Goal: Find specific page/section: Find specific page/section

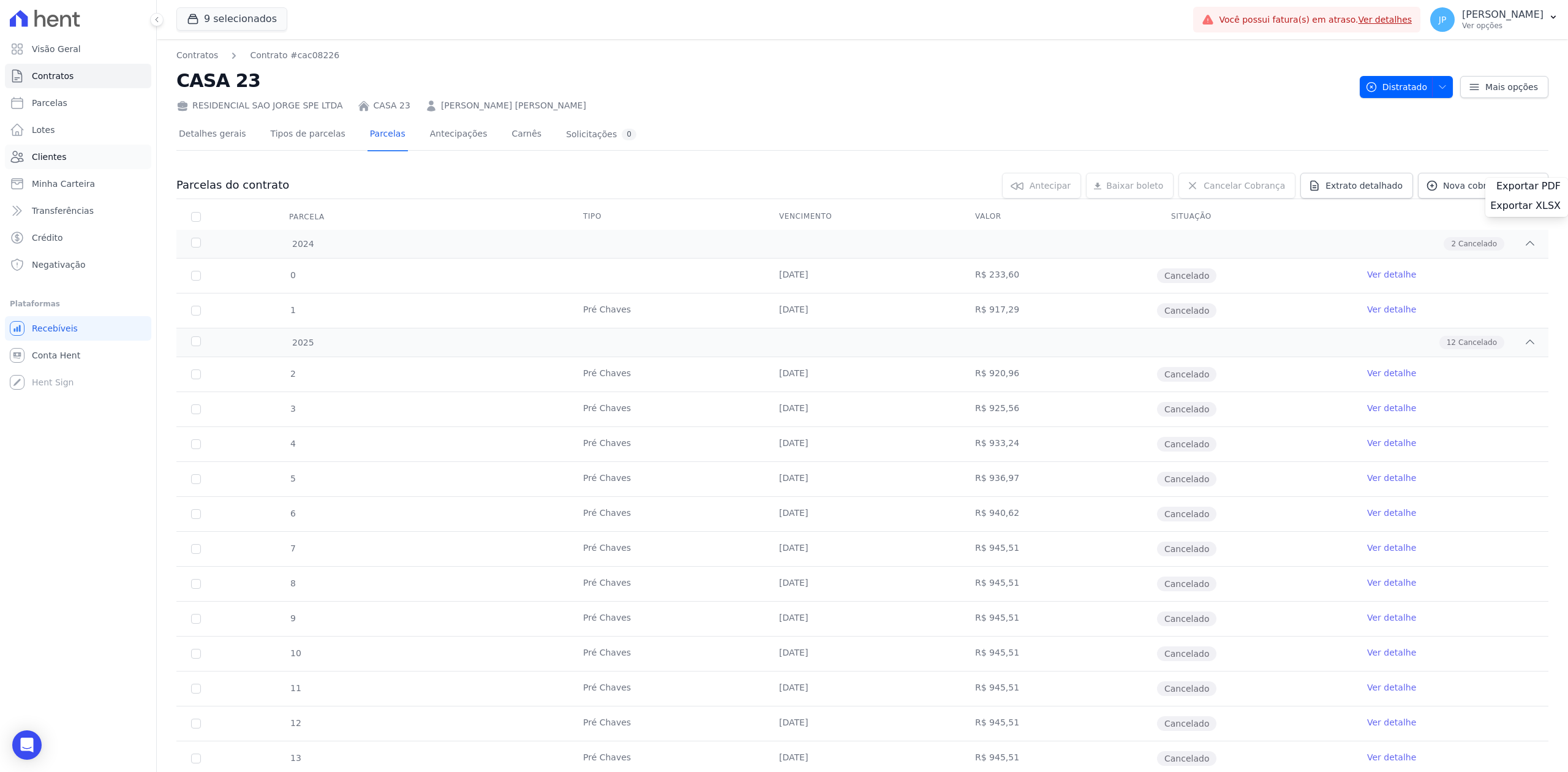
click at [54, 150] on link "Clientes" at bounding box center [78, 157] width 147 height 25
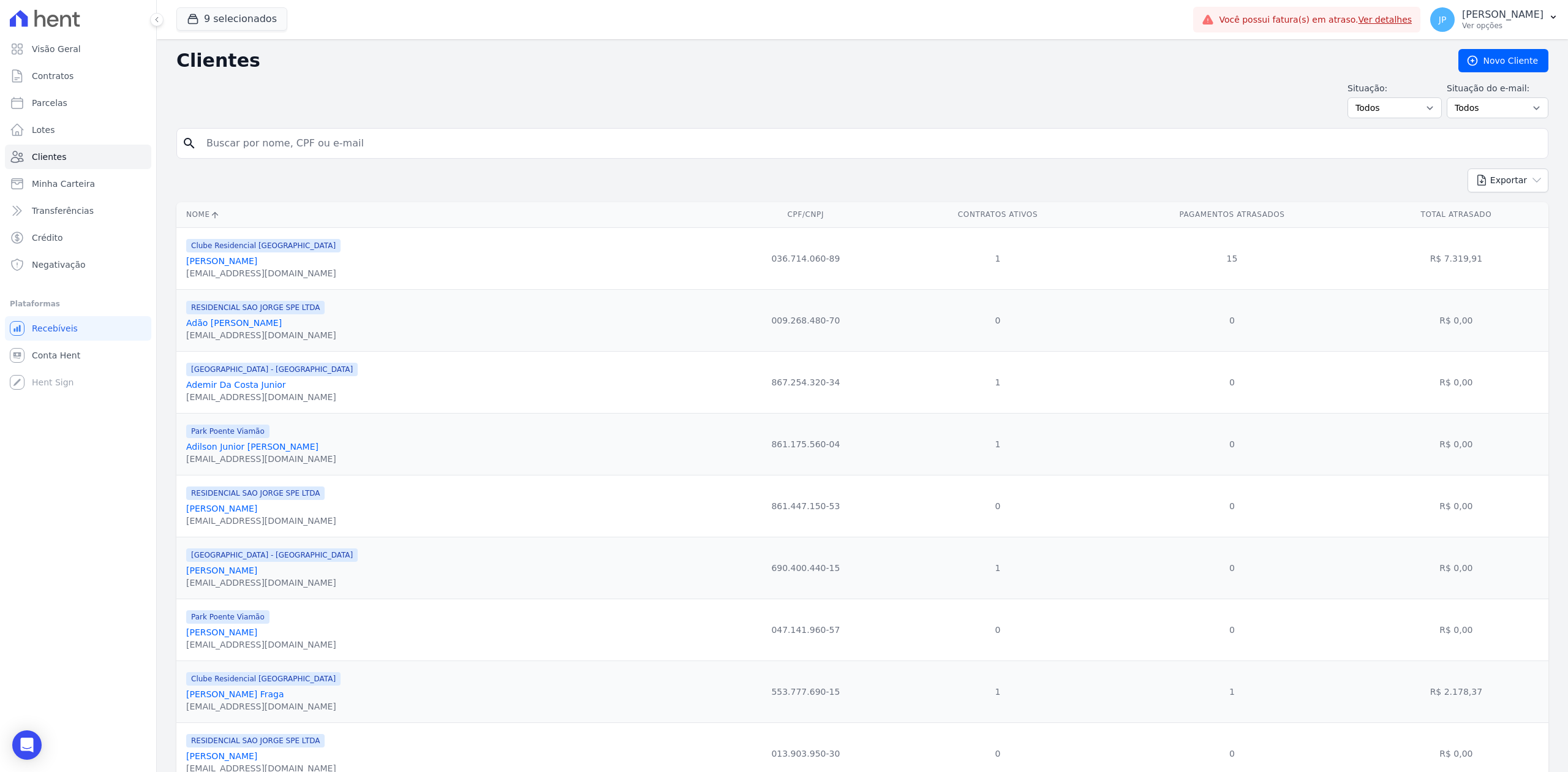
click at [337, 145] on input "search" at bounding box center [871, 144] width 1344 height 25
paste input "[PERSON_NAME]"
type input "[PERSON_NAME]"
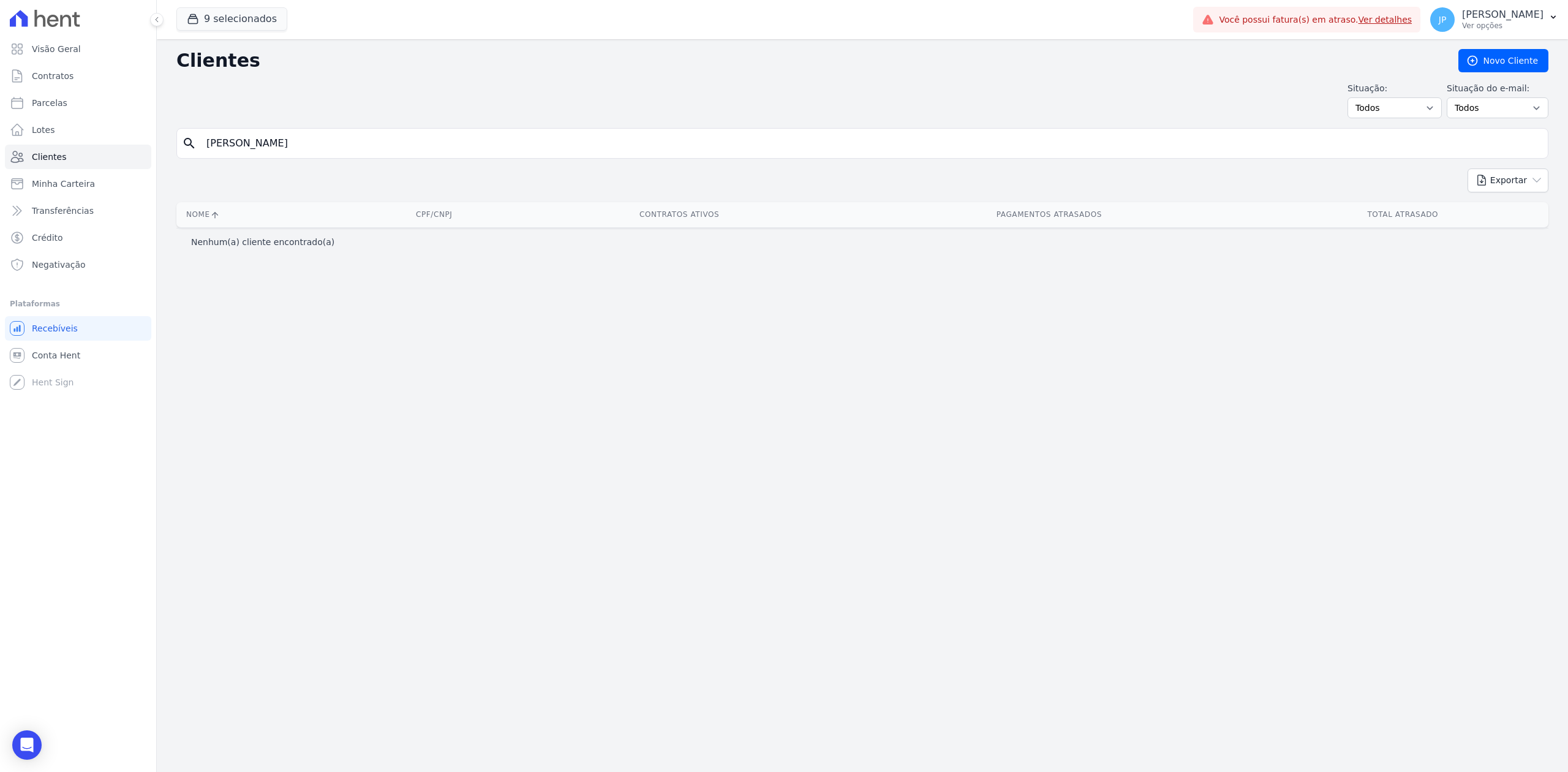
drag, startPoint x: 330, startPoint y: 139, endPoint x: 250, endPoint y: 150, distance: 80.8
click at [250, 150] on input "[PERSON_NAME]" at bounding box center [871, 144] width 1344 height 25
type input "[PERSON_NAME]"
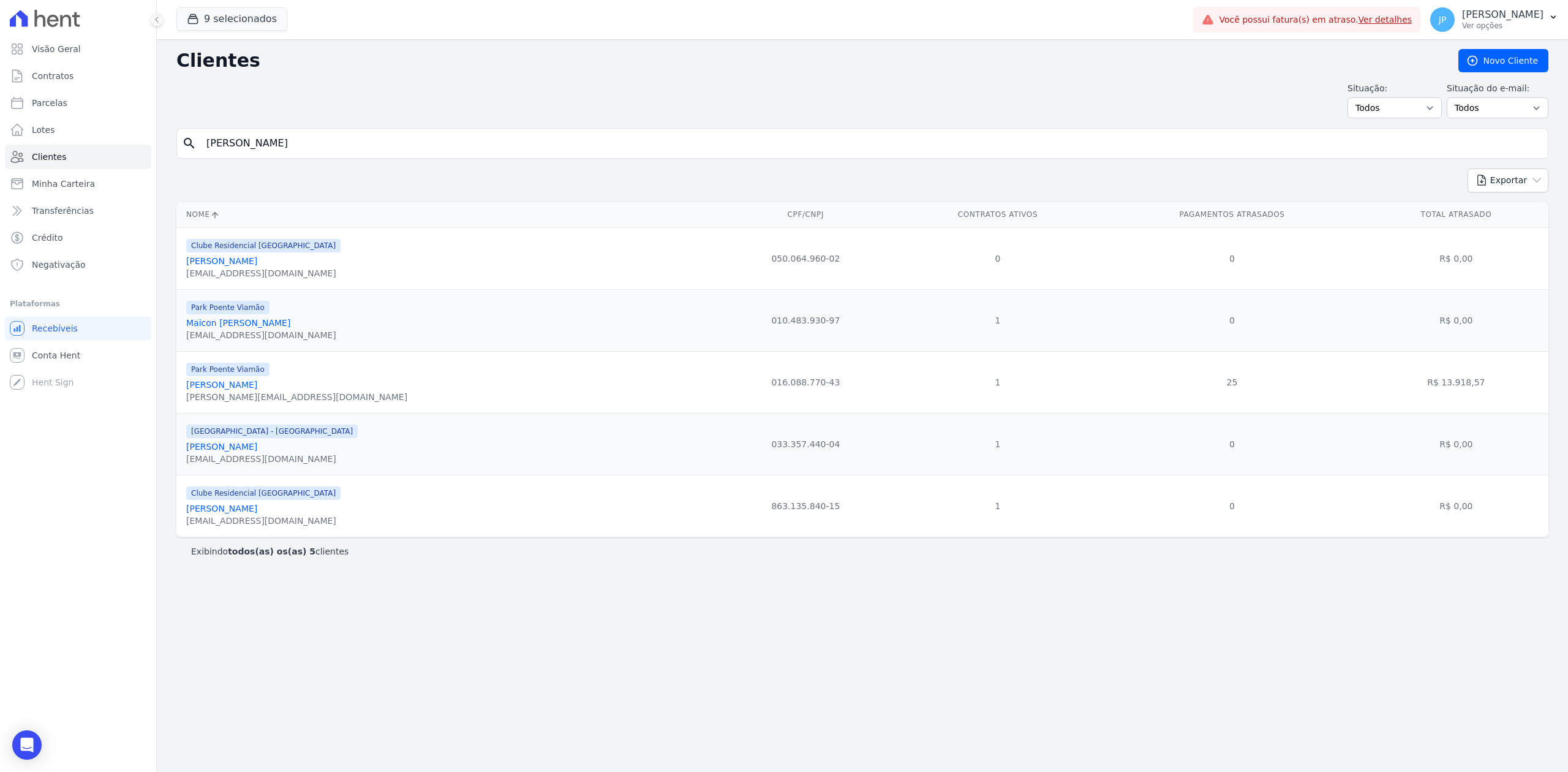
click at [257, 452] on link "[PERSON_NAME]" at bounding box center [222, 447] width 71 height 10
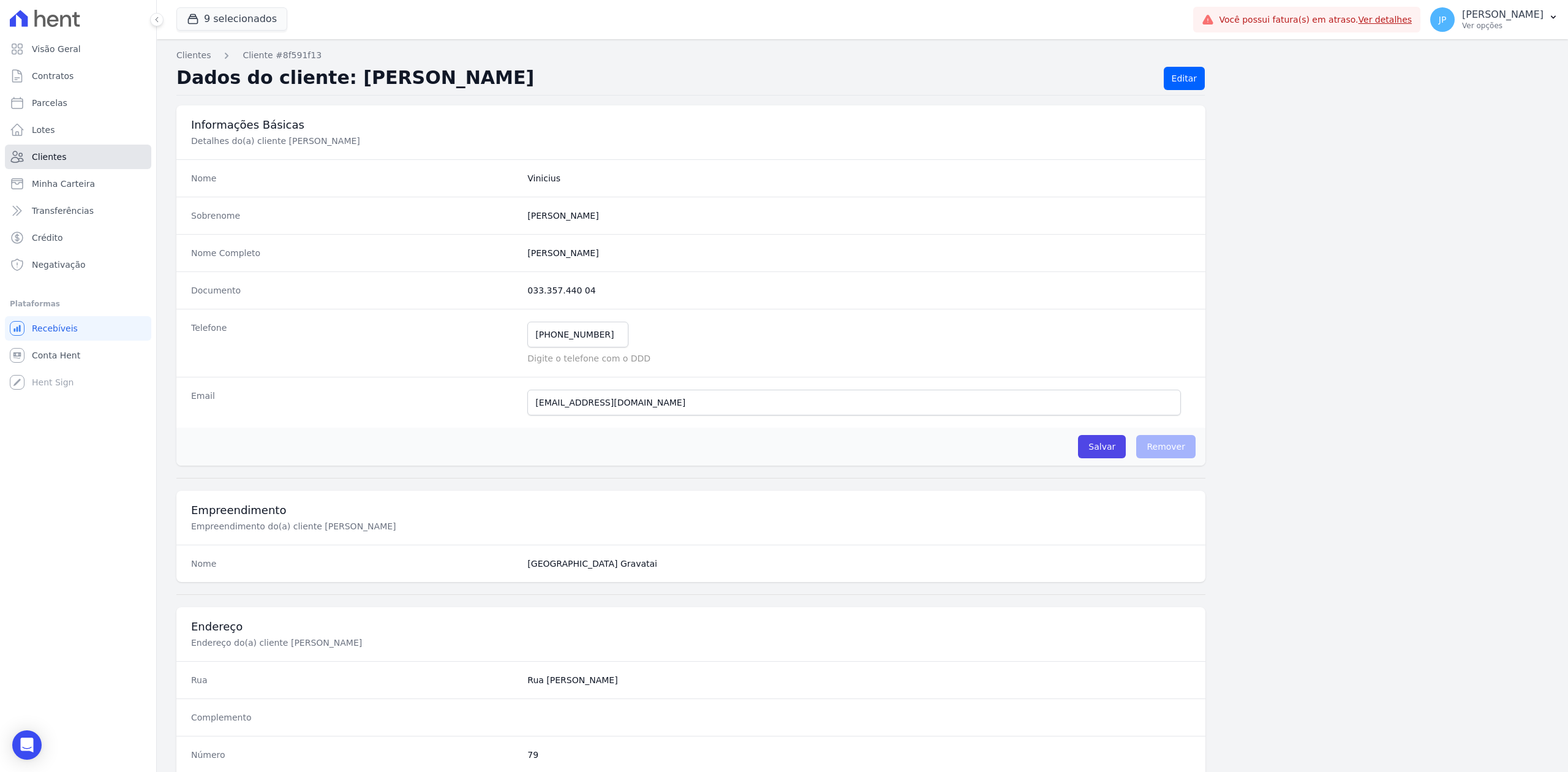
click at [75, 155] on link "Clientes" at bounding box center [78, 157] width 147 height 25
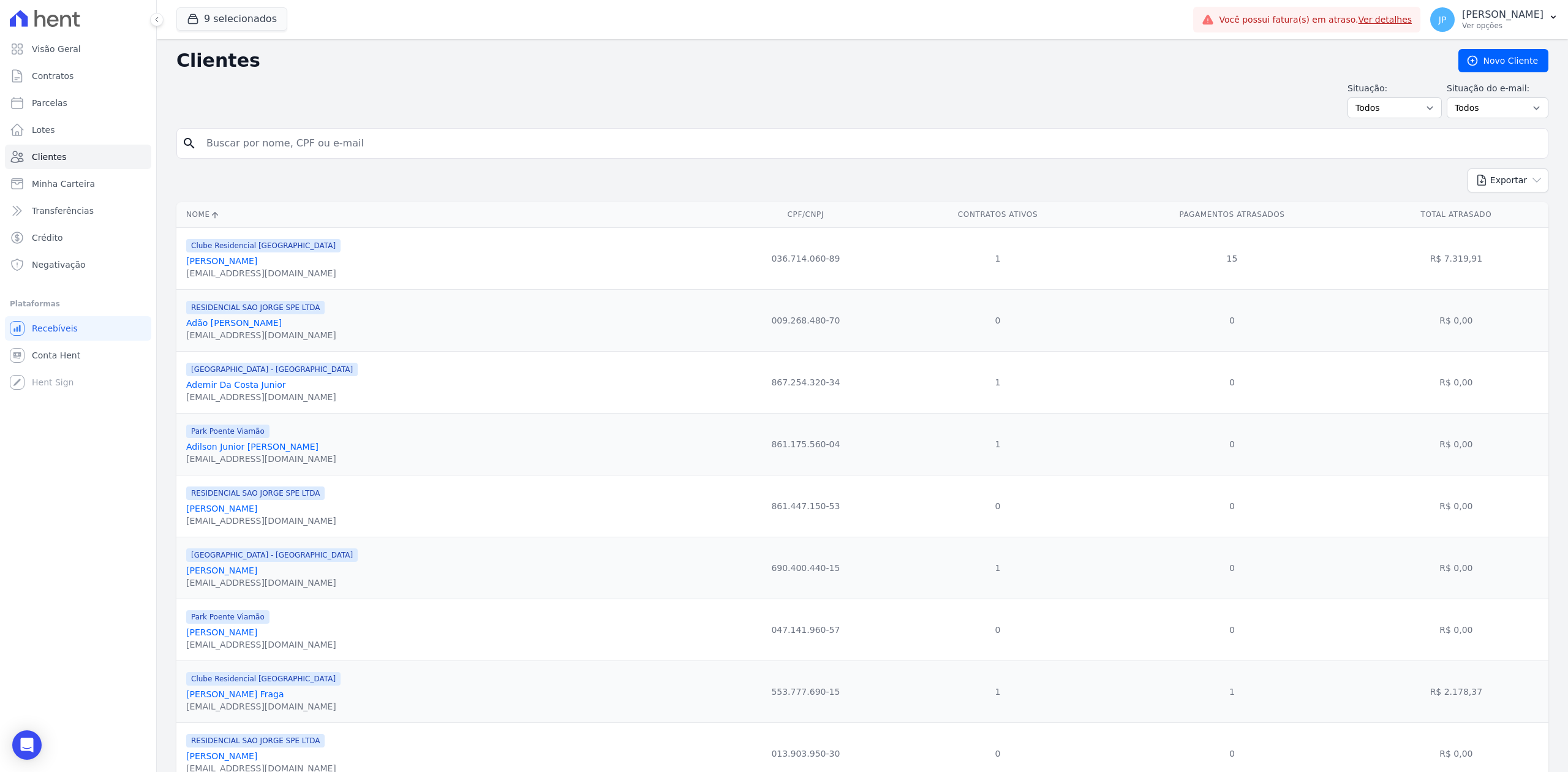
click at [322, 139] on input "search" at bounding box center [871, 144] width 1344 height 25
type input "[PERSON_NAME]"
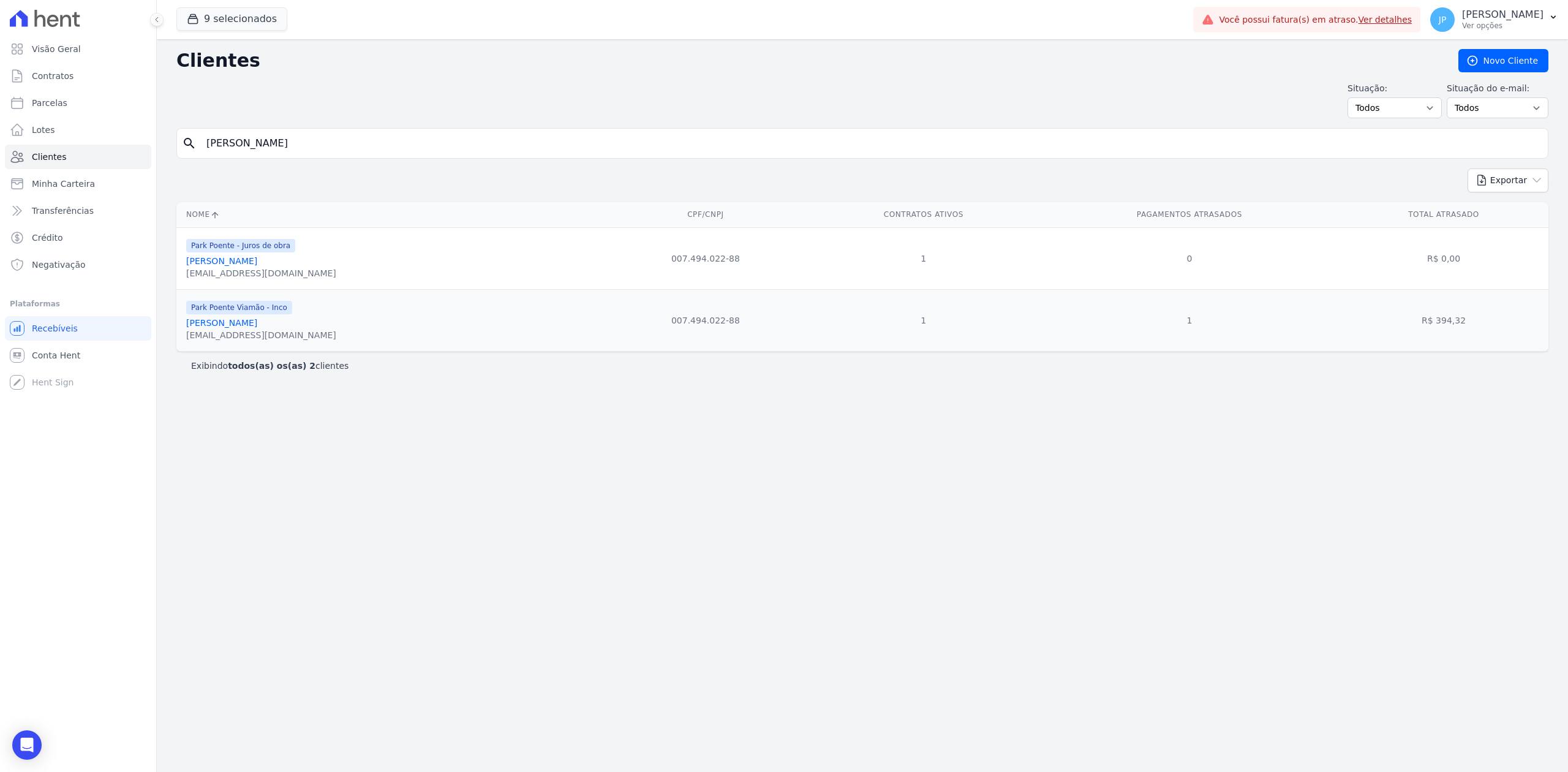
click at [241, 327] on link "[PERSON_NAME]" at bounding box center [222, 323] width 71 height 10
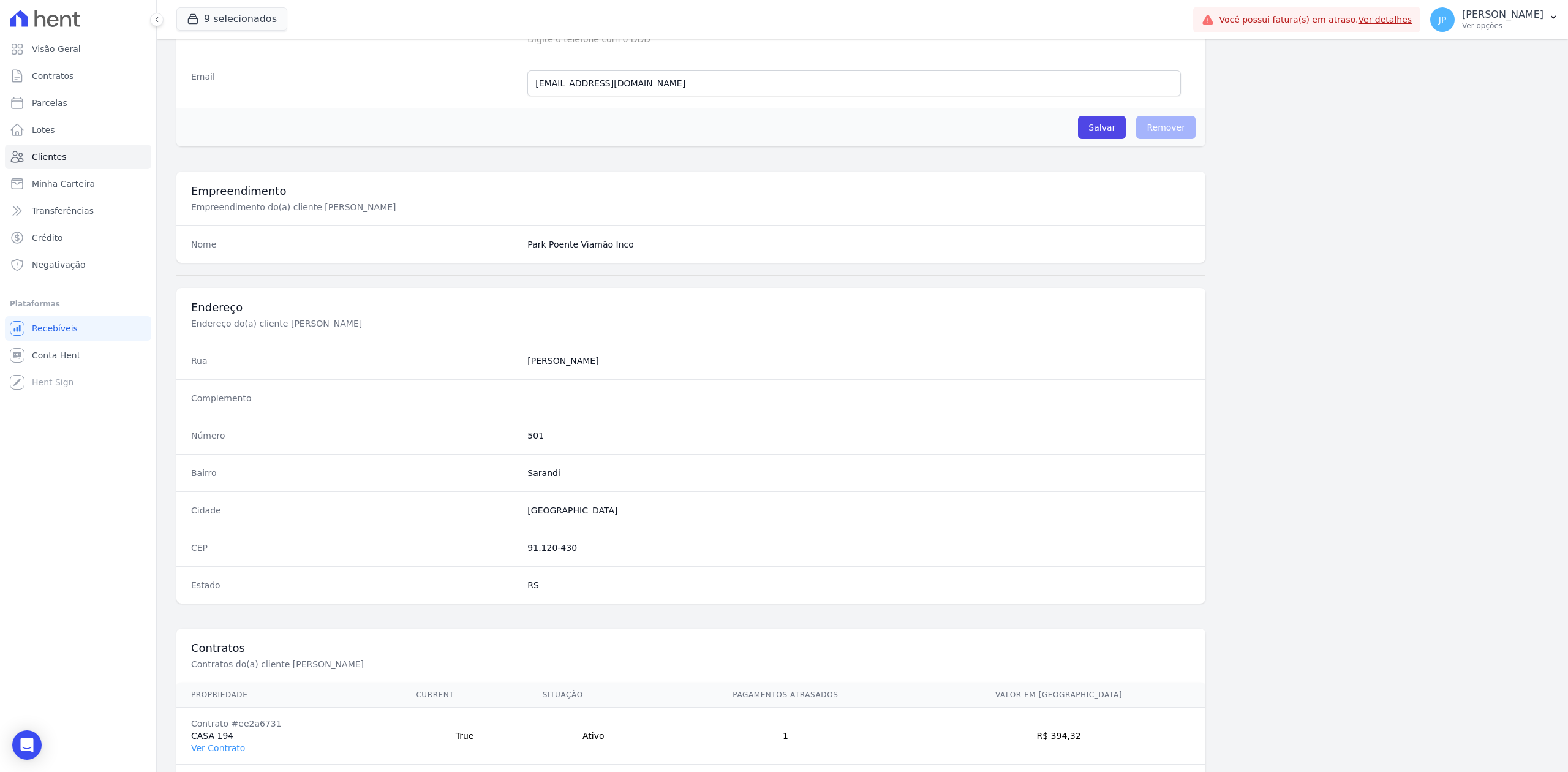
scroll to position [381, 0]
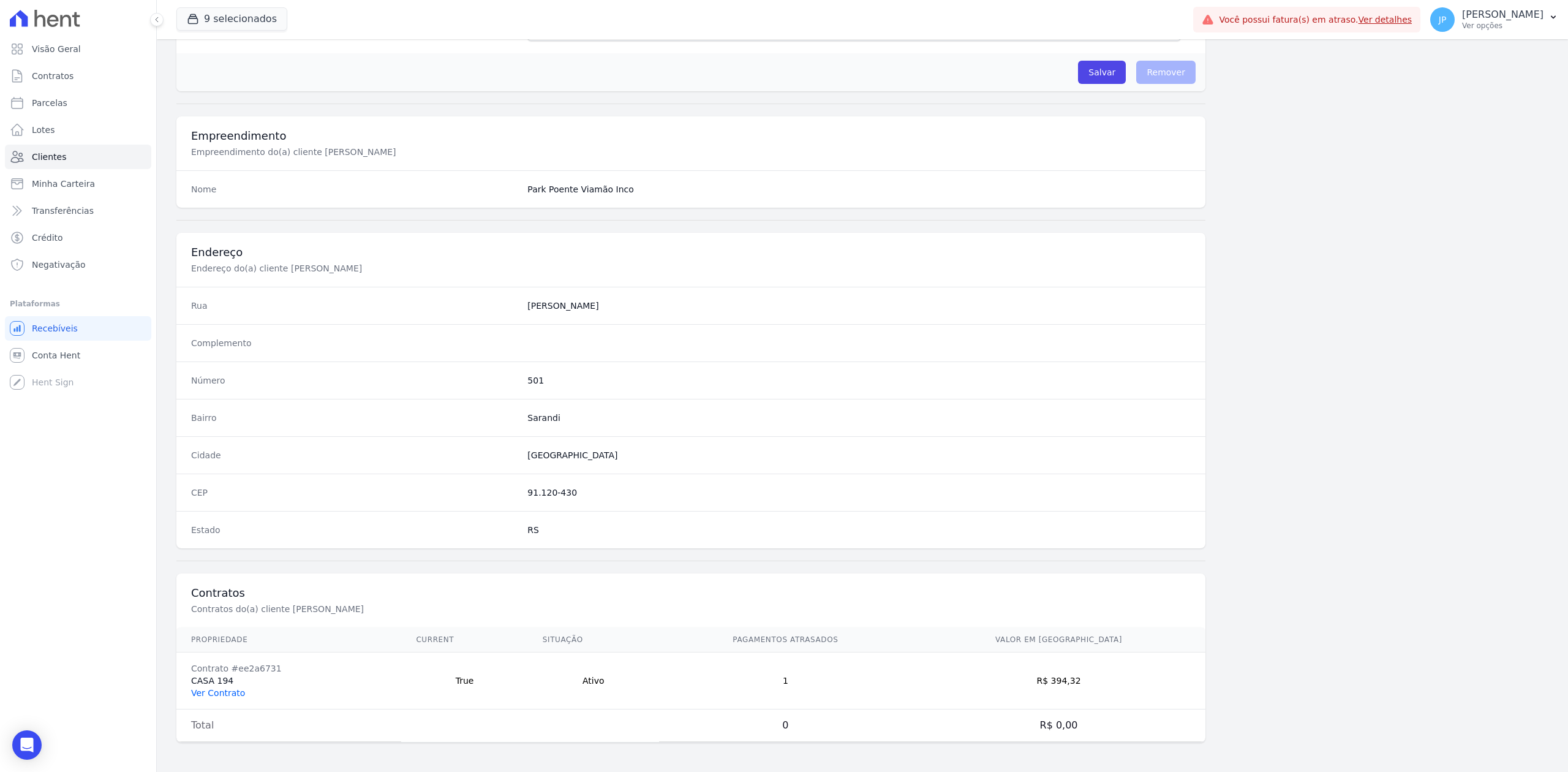
click at [226, 690] on link "Ver Contrato" at bounding box center [218, 693] width 54 height 10
